Goal: Information Seeking & Learning: Check status

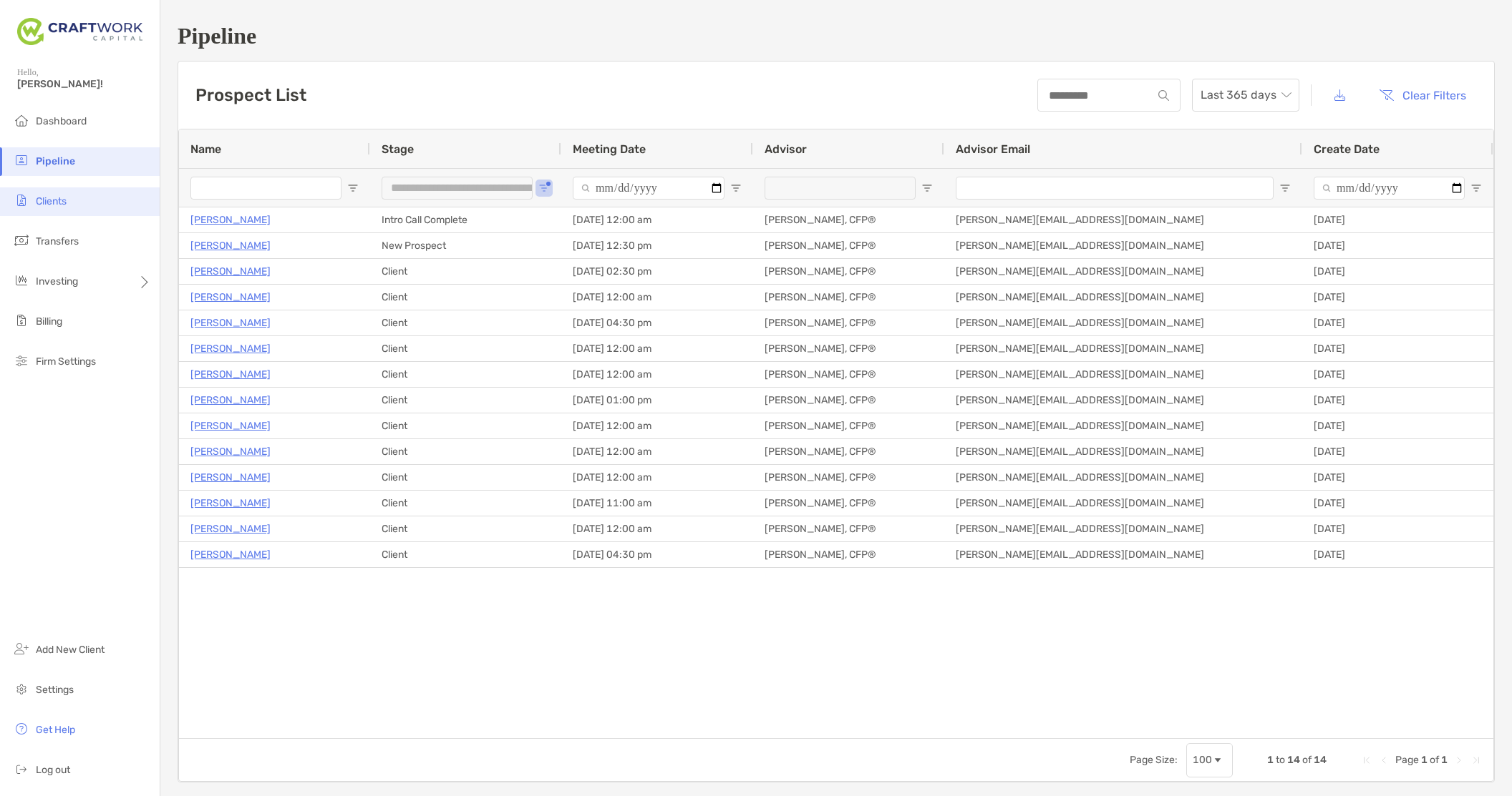
click at [32, 189] on li "Clients" at bounding box center [80, 202] width 160 height 28
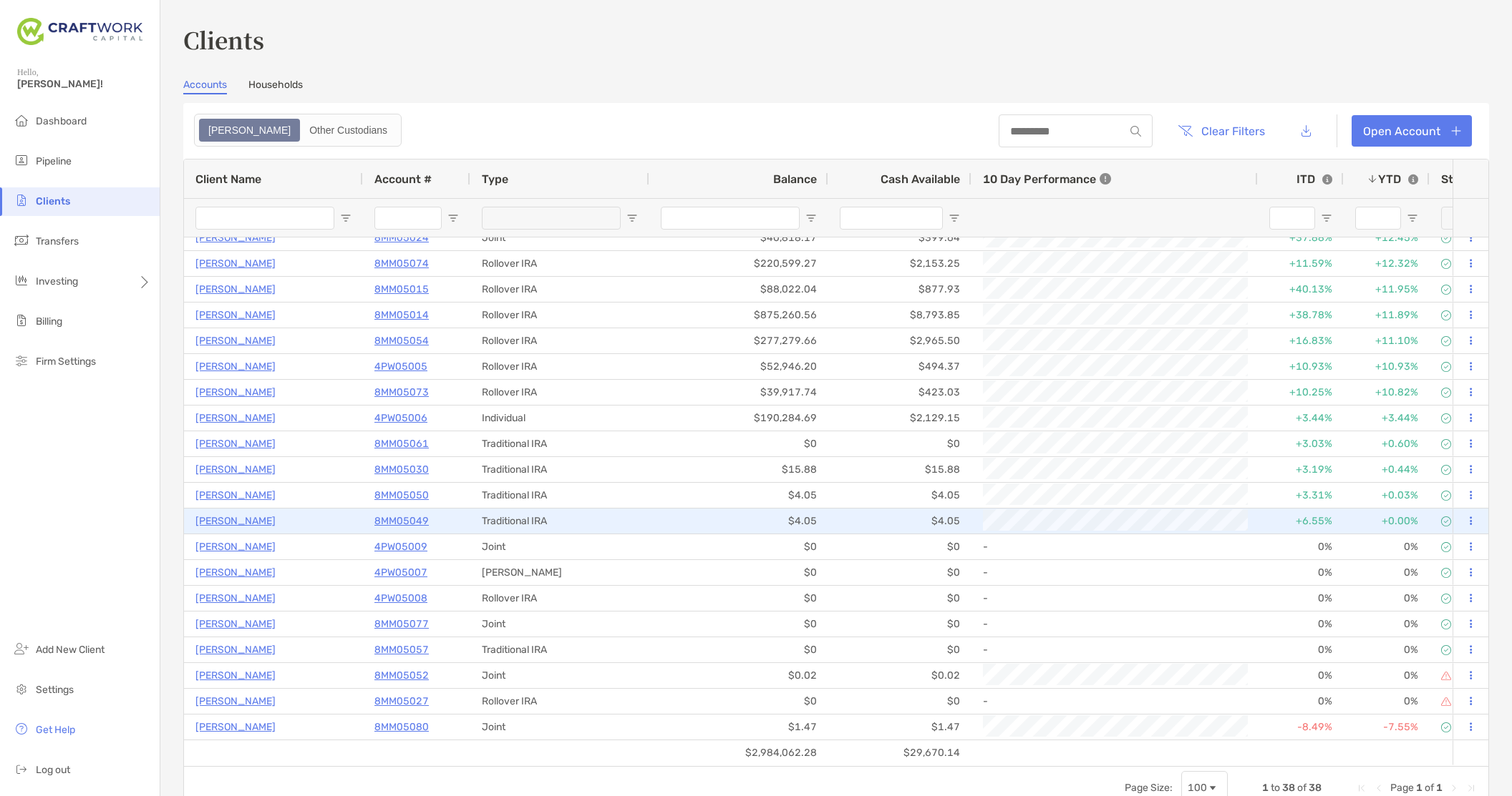
scroll to position [450, 0]
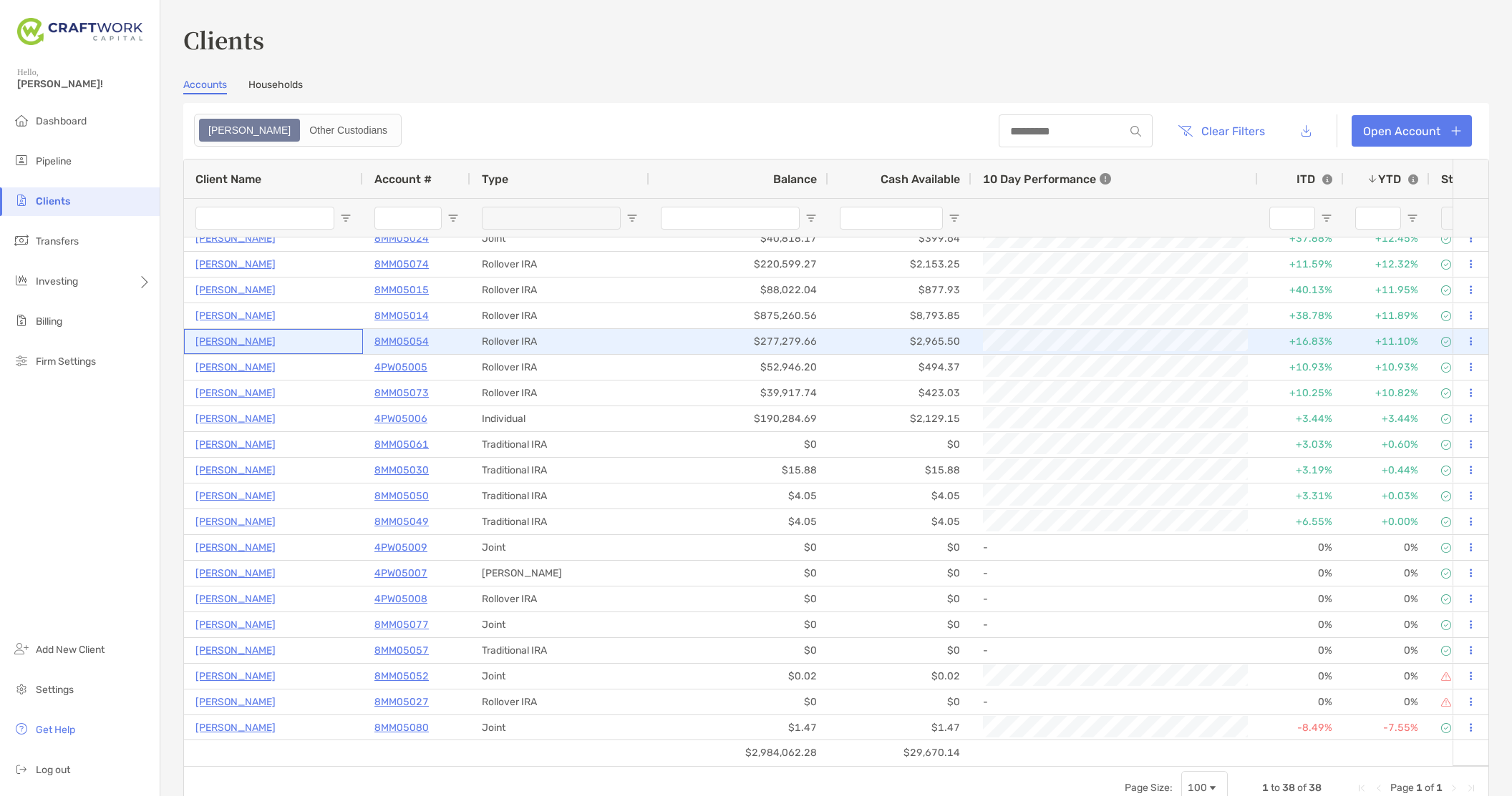
click at [214, 342] on p "[PERSON_NAME]" at bounding box center [235, 341] width 80 height 18
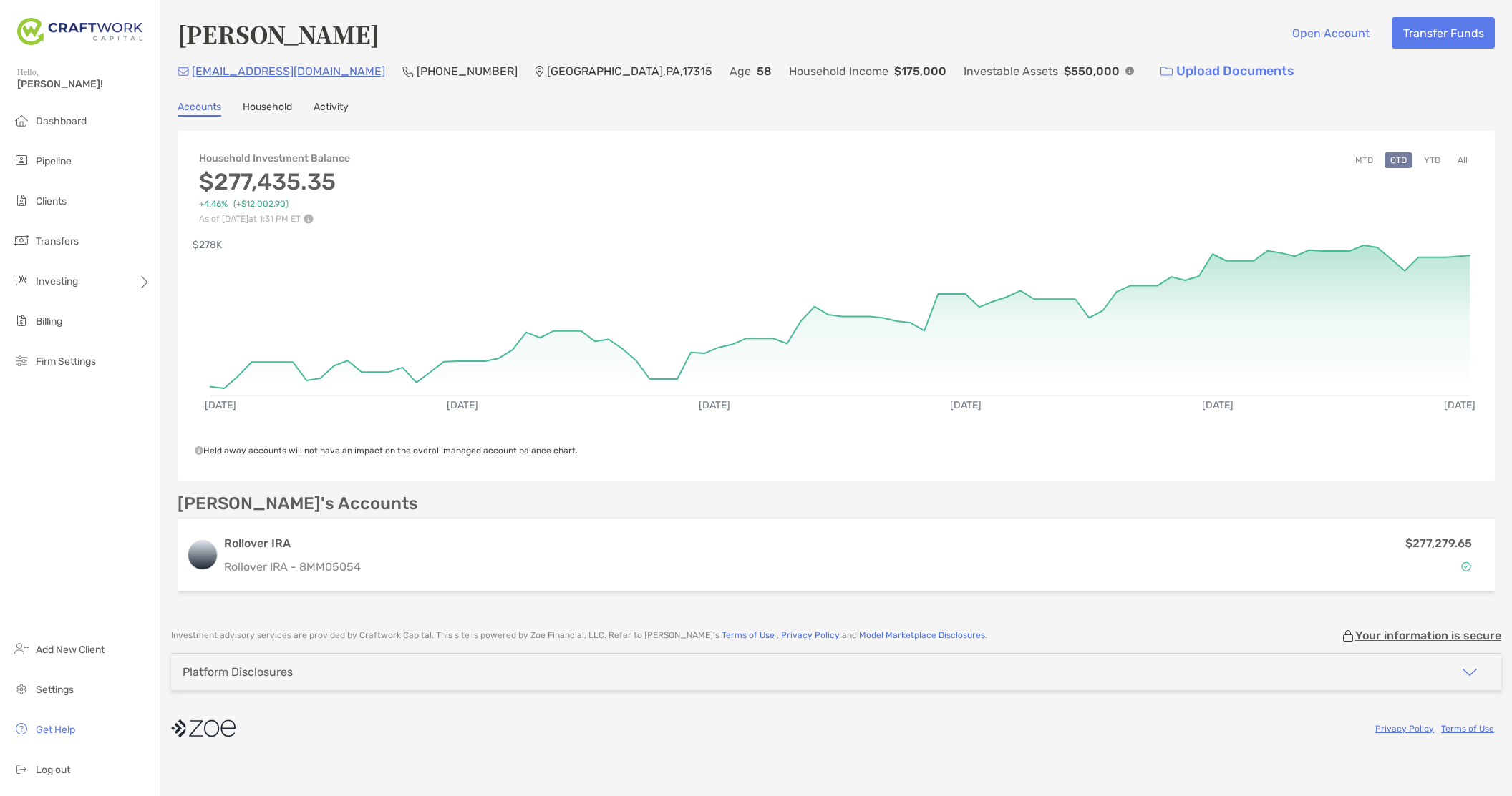
click at [1427, 162] on button "YTD" at bounding box center [1432, 160] width 28 height 16
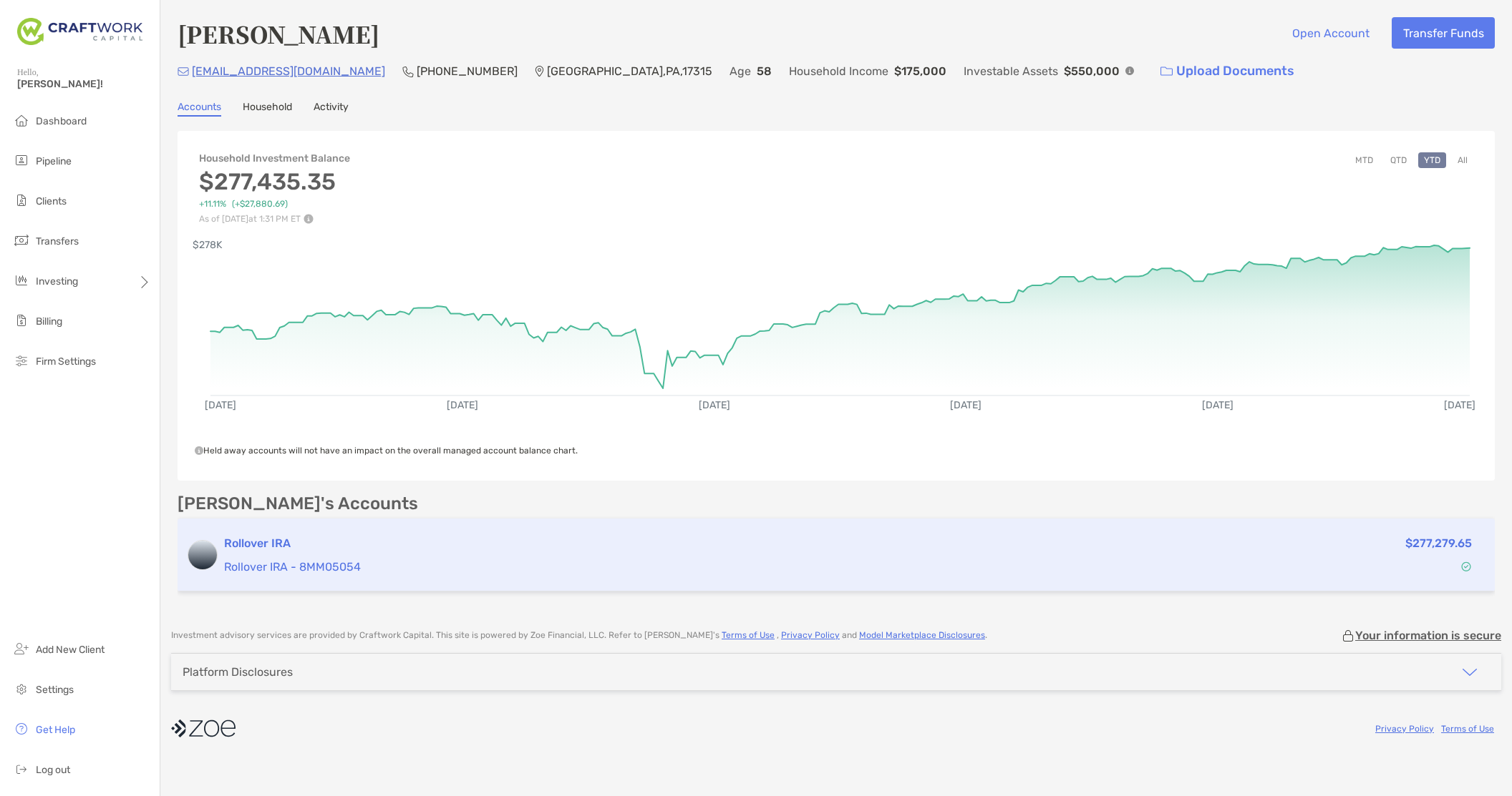
click at [822, 558] on p "Rollover IRA - 8MM05054" at bounding box center [713, 568] width 978 height 18
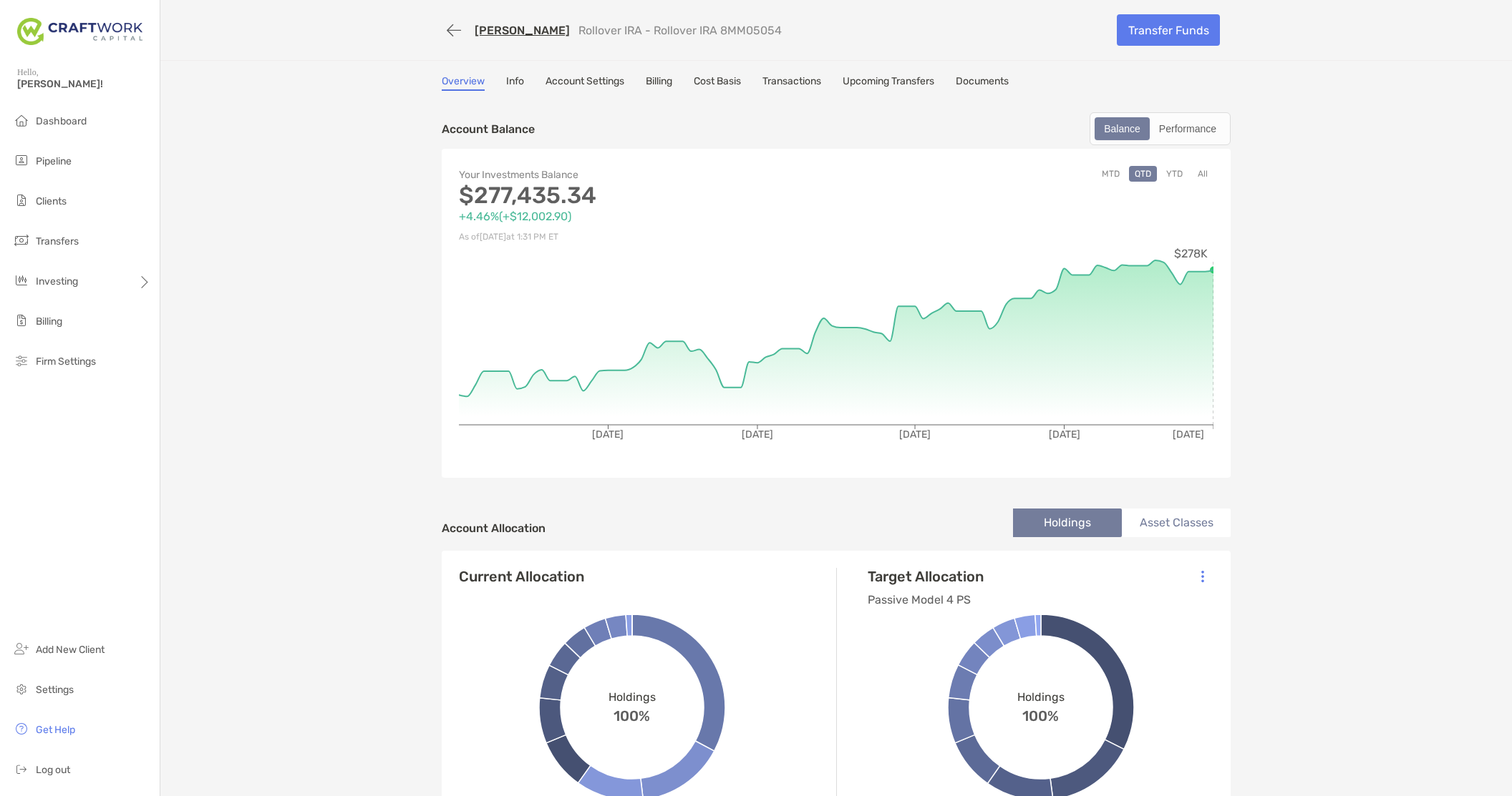
click at [1177, 177] on button "YTD" at bounding box center [1175, 174] width 28 height 16
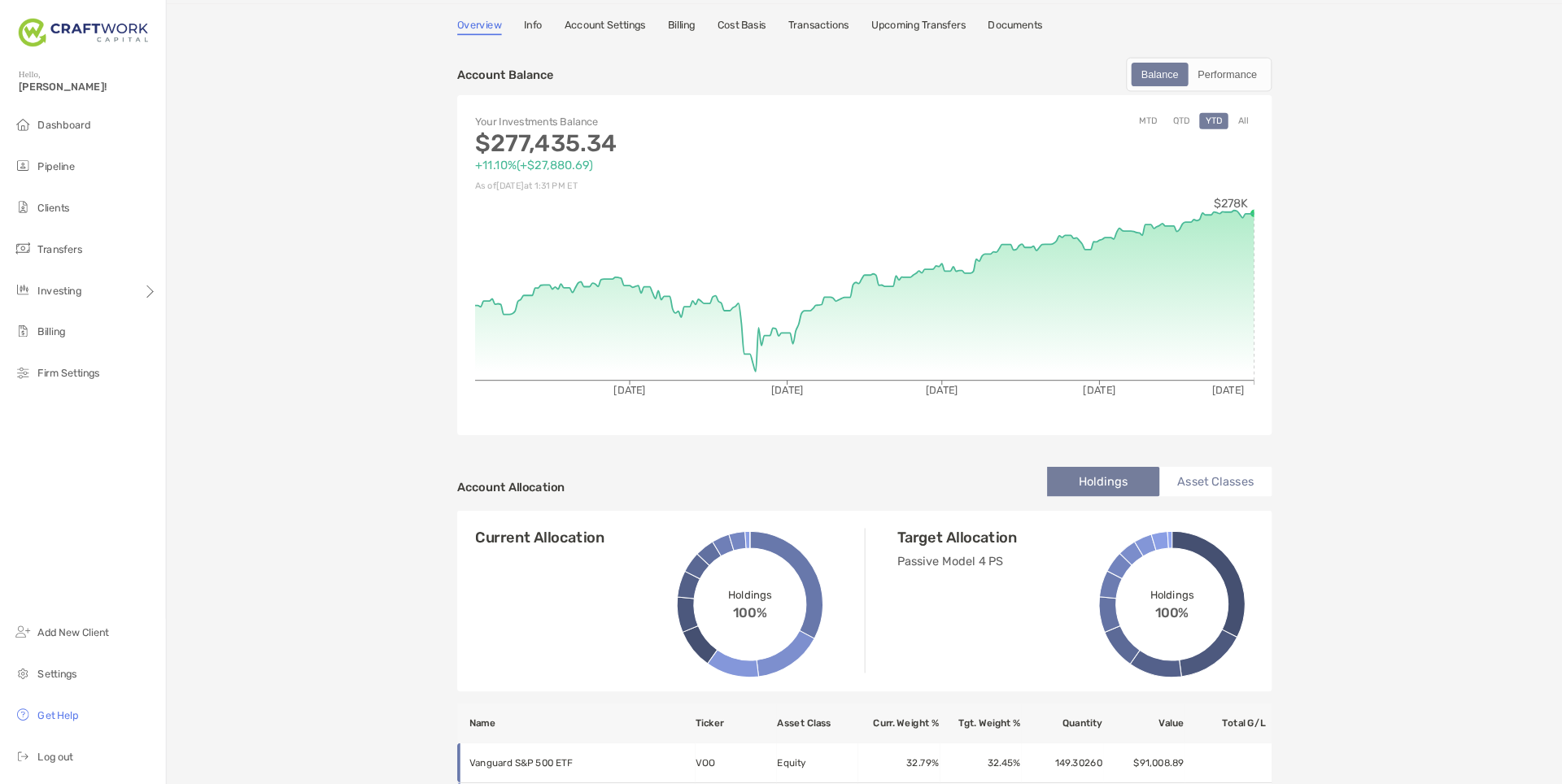
scroll to position [58, 0]
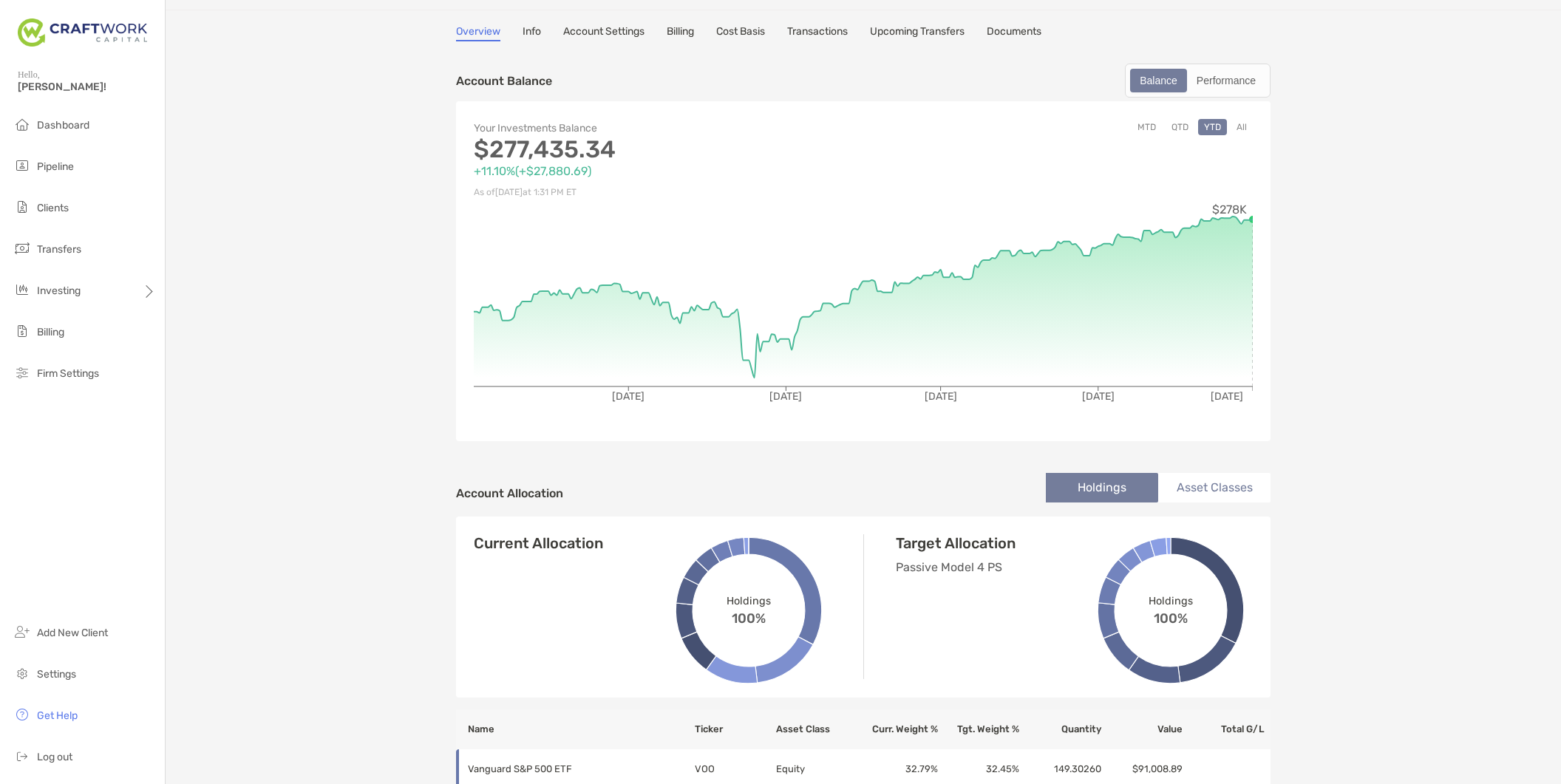
click at [1221, 479] on li "Asset Classes" at bounding box center [1213, 487] width 112 height 29
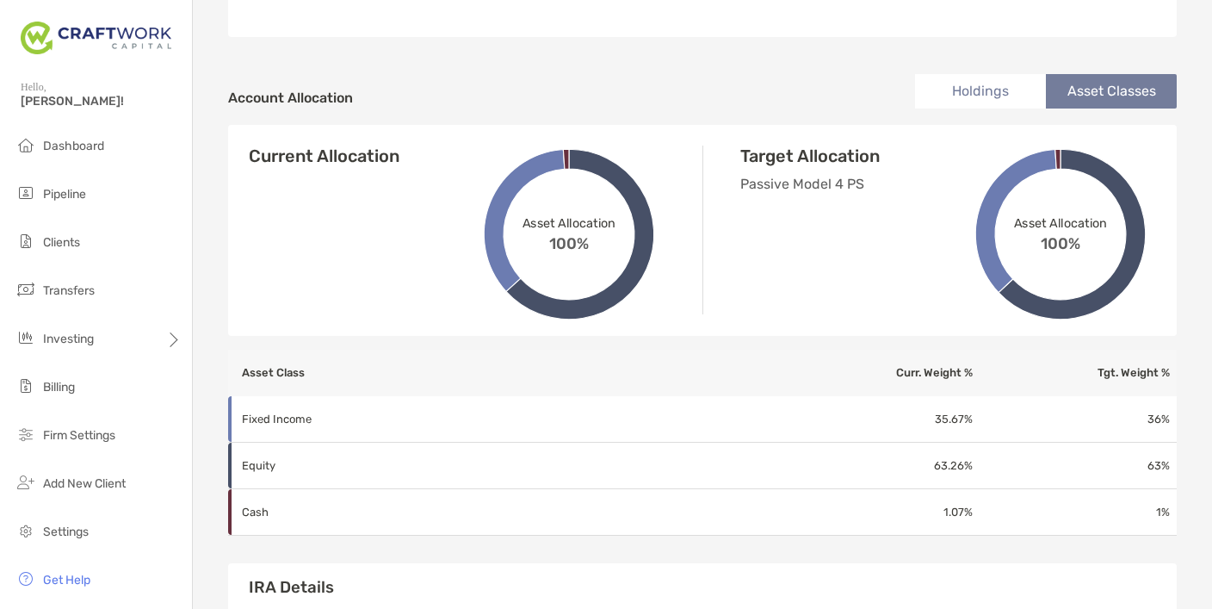
scroll to position [537, 0]
click at [991, 84] on li "Holdings" at bounding box center [980, 92] width 131 height 34
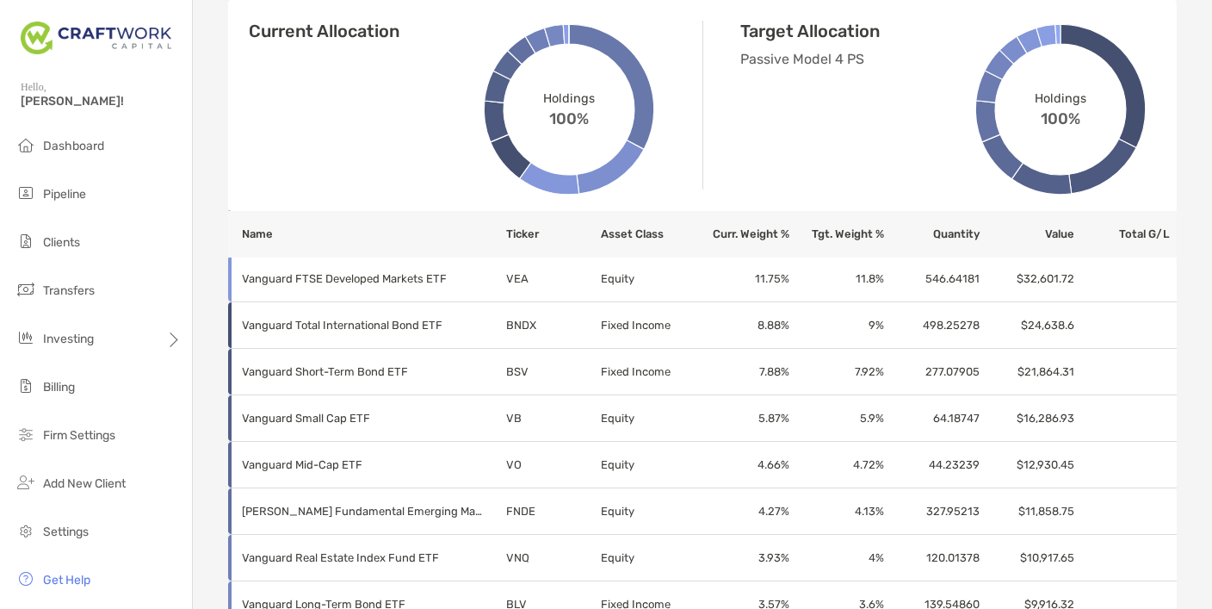
scroll to position [791, 0]
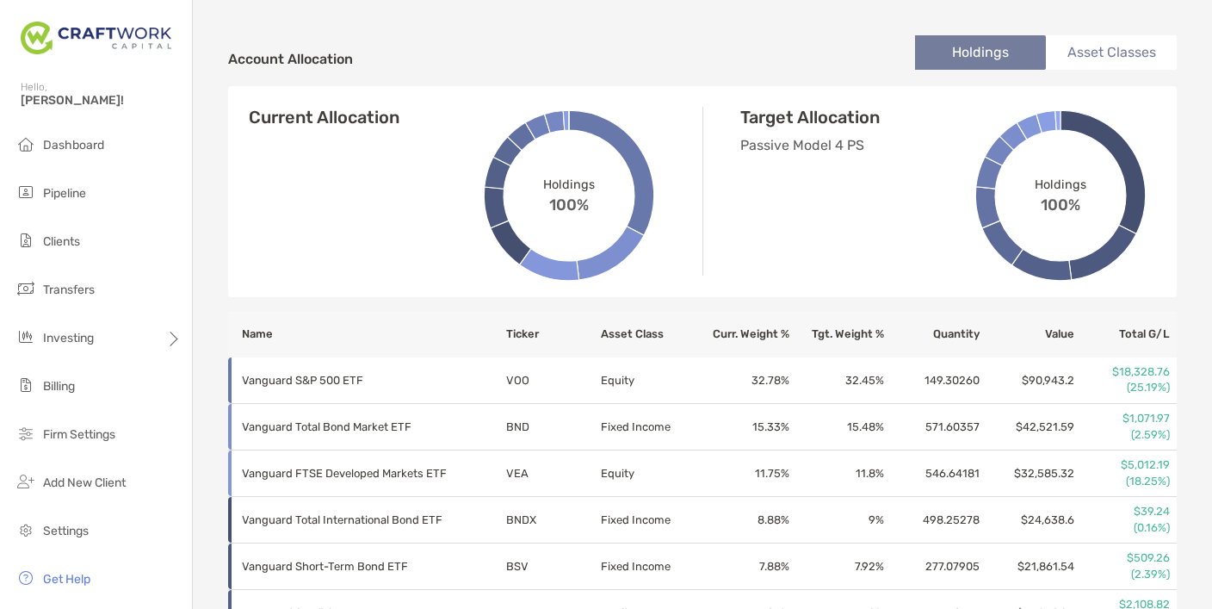
scroll to position [544, 0]
